Goal: Navigation & Orientation: Find specific page/section

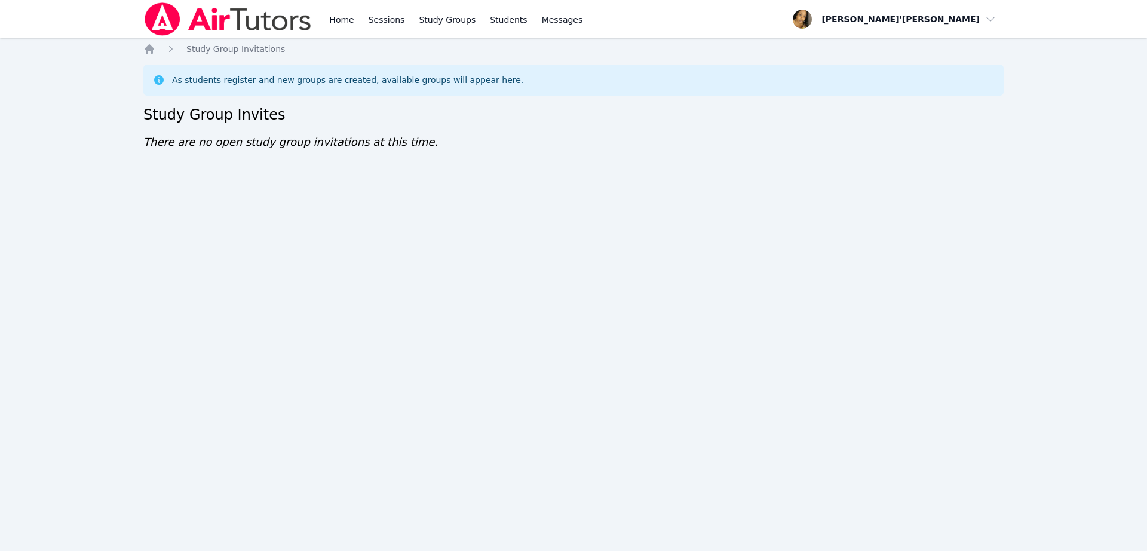
click at [738, 441] on div "Home Sessions Study Groups Students Messages Open user menu Lee'Tayna Hostick O…" at bounding box center [573, 275] width 1147 height 551
click at [1076, 337] on div "Home Sessions Study Groups Students Messages Open user menu Lee'Tayna Hostick O…" at bounding box center [573, 275] width 1147 height 551
click at [644, 294] on div "Home Sessions Study Groups Students Messages Open user menu Lee'Tayna Hostick O…" at bounding box center [573, 275] width 1147 height 551
click at [842, 446] on div "Home Sessions Study Groups Students Messages Open user menu Lee'Tayna Hostick O…" at bounding box center [573, 275] width 1147 height 551
click at [840, 474] on div "Home Sessions Study Groups Students Messages Open user menu Lee'Tayna Hostick O…" at bounding box center [573, 275] width 1147 height 551
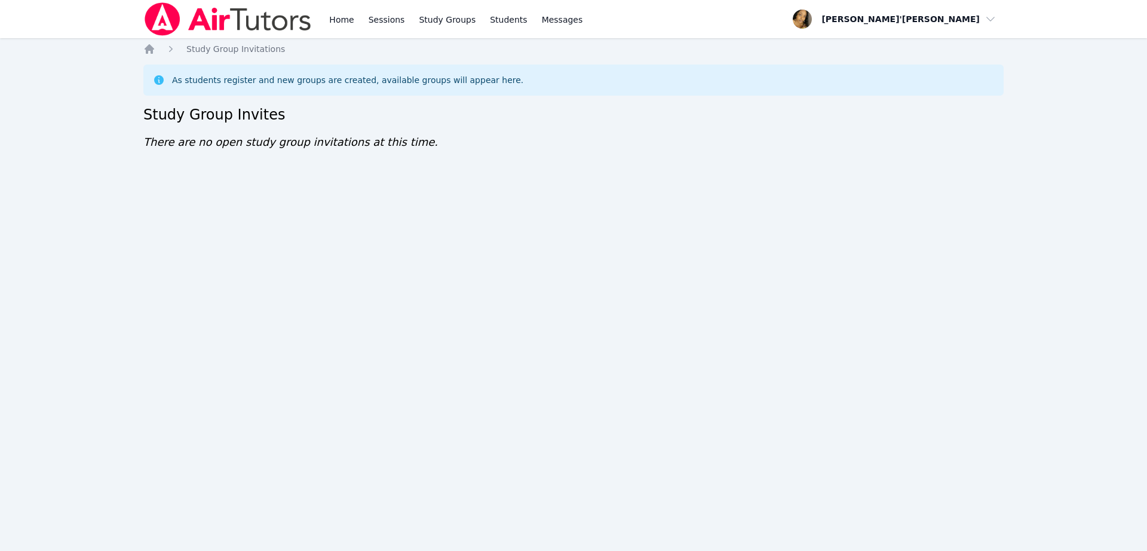
click at [138, 345] on div "Home Sessions Study Groups Students Messages Open user menu Lee'Tayna Hostick O…" at bounding box center [573, 275] width 1147 height 551
click at [84, 14] on nav "Home Sessions Study Groups Students Messages Open user menu Lee'Tayna Hostick O…" at bounding box center [573, 19] width 1147 height 38
